Goal: Information Seeking & Learning: Understand process/instructions

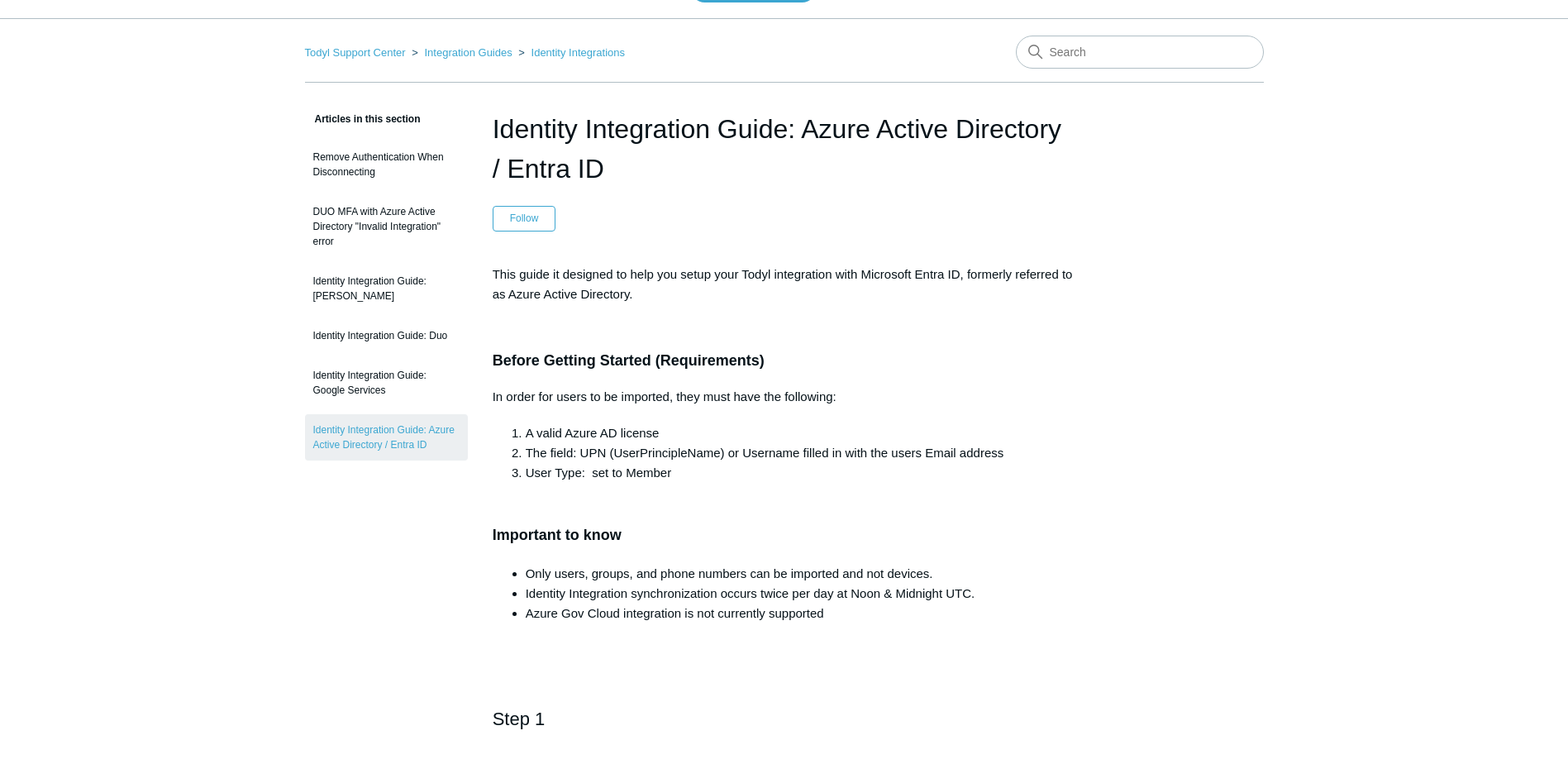
scroll to position [95, 0]
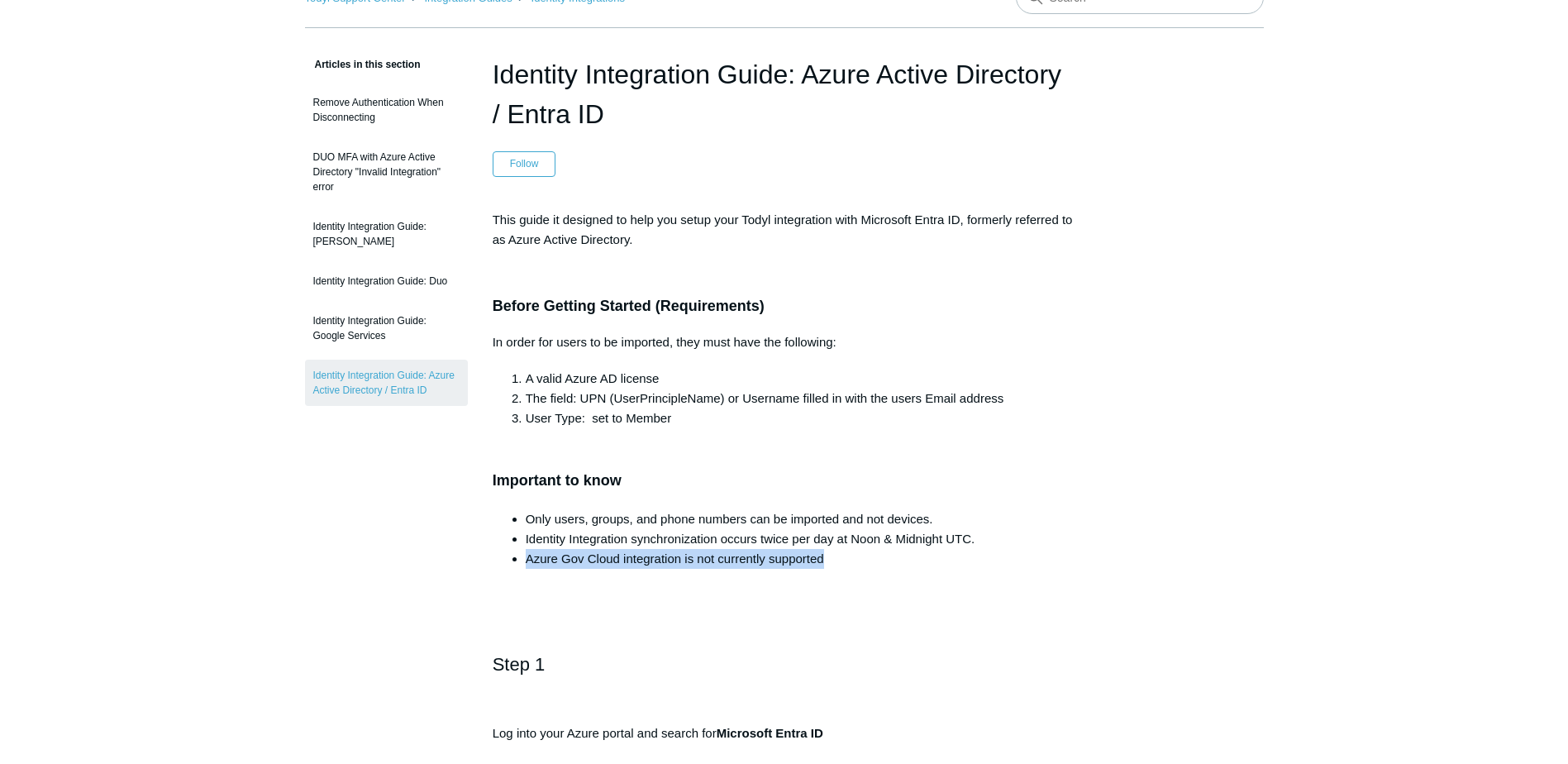
drag, startPoint x: 849, startPoint y: 565, endPoint x: 525, endPoint y: 558, distance: 324.1
click at [525, 558] on ul "Only users, groups, and phone numbers can be imported and not devices. Identity…" at bounding box center [792, 538] width 567 height 59
drag, startPoint x: 525, startPoint y: 558, endPoint x: 543, endPoint y: 558, distance: 18.0
copy li "Azure Gov Cloud integration is not currently supported"
drag, startPoint x: 912, startPoint y: 548, endPoint x: 897, endPoint y: 548, distance: 15.0
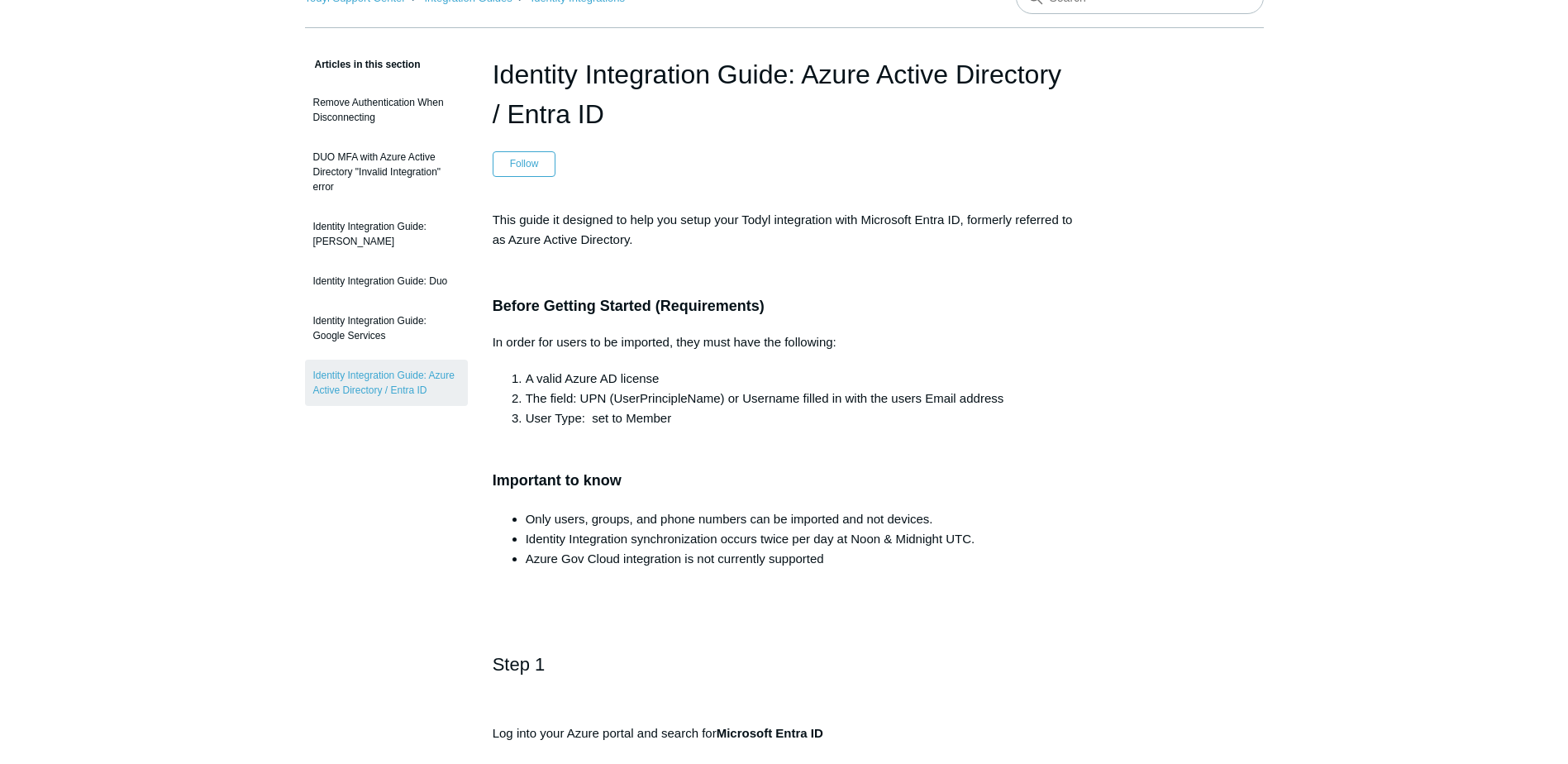
click at [912, 548] on li "Identity Integration synchronization occurs twice per day at Noon & Midnight UT…" at bounding box center [801, 539] width 551 height 19
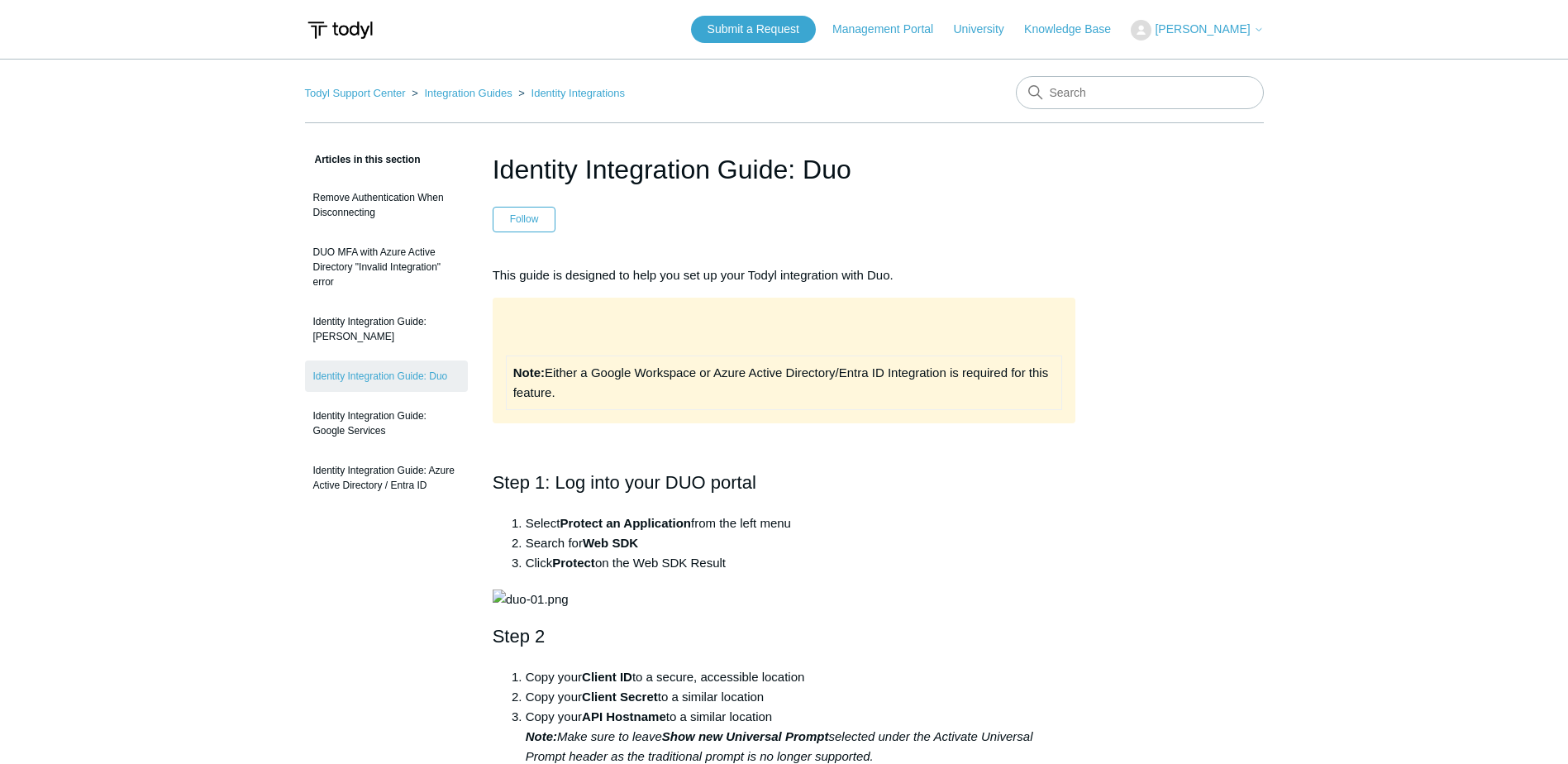
click at [568, 609] on img at bounding box center [530, 600] width 76 height 19
drag, startPoint x: 1567, startPoint y: 165, endPoint x: 1576, endPoint y: 206, distance: 42.0
